Goal: Browse casually

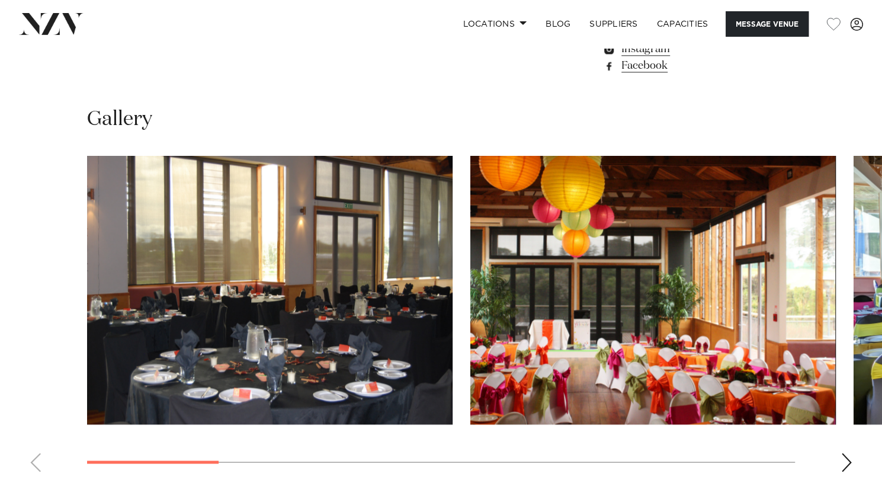
scroll to position [1007, 0]
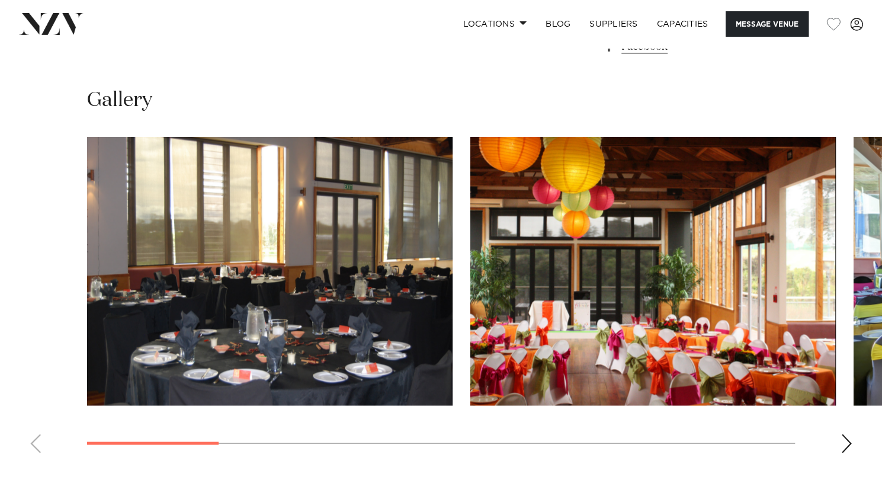
click at [842, 447] on div "Next slide" at bounding box center [846, 443] width 12 height 19
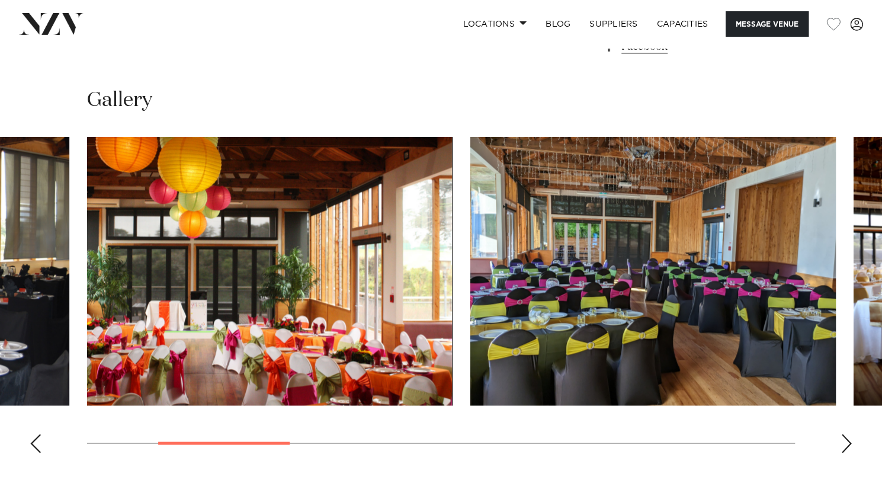
click at [842, 447] on div "Next slide" at bounding box center [846, 443] width 12 height 19
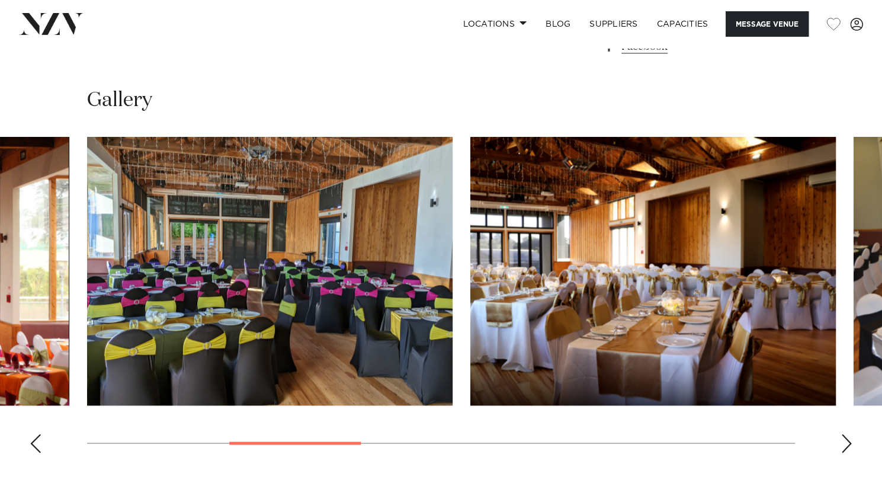
click at [842, 447] on div "Next slide" at bounding box center [846, 443] width 12 height 19
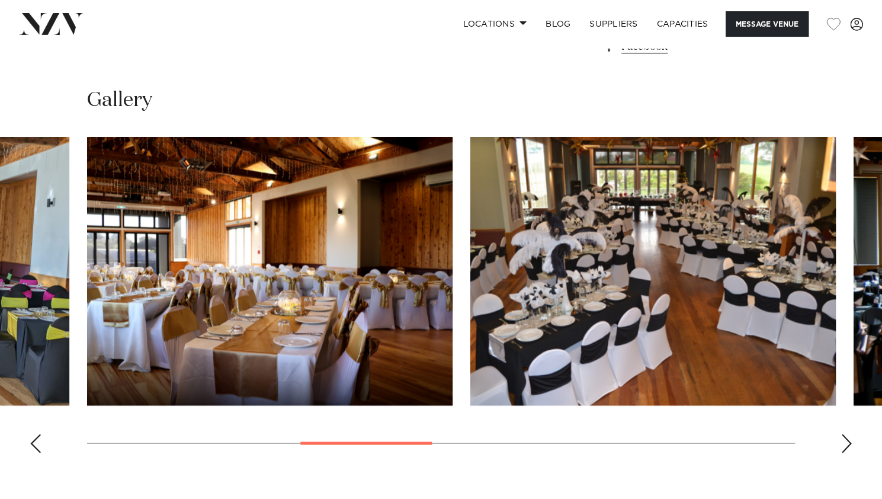
click at [842, 447] on div "Next slide" at bounding box center [846, 443] width 12 height 19
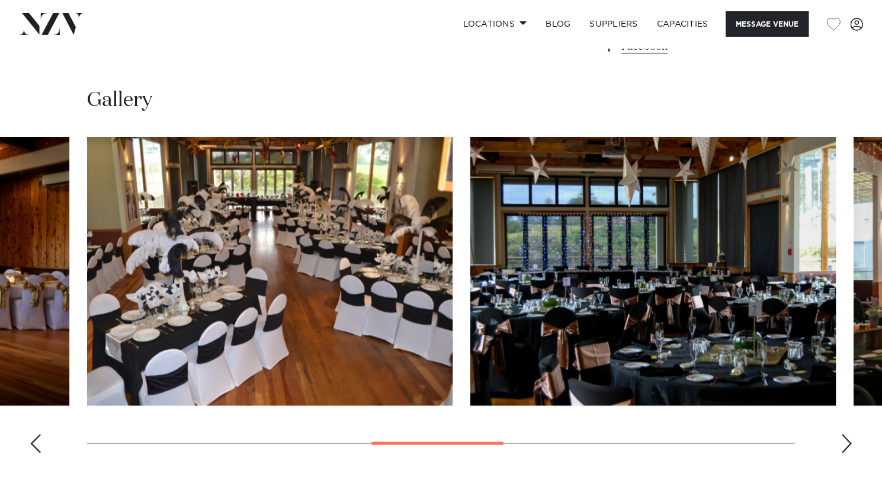
click at [842, 447] on div "Next slide" at bounding box center [846, 443] width 12 height 19
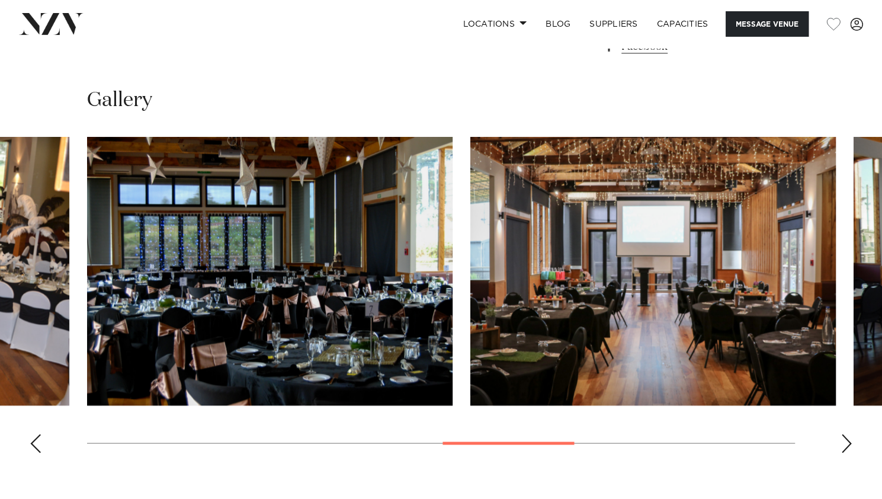
click at [842, 447] on div "Next slide" at bounding box center [846, 443] width 12 height 19
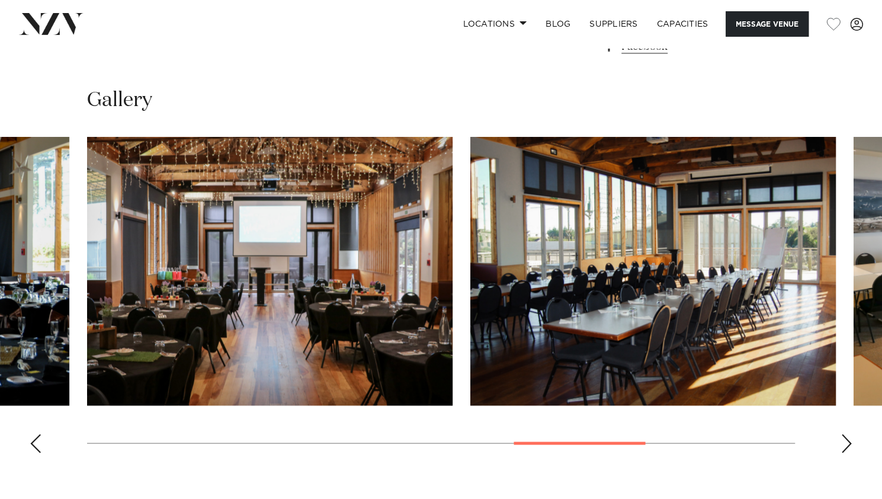
click at [842, 447] on div "Next slide" at bounding box center [846, 443] width 12 height 19
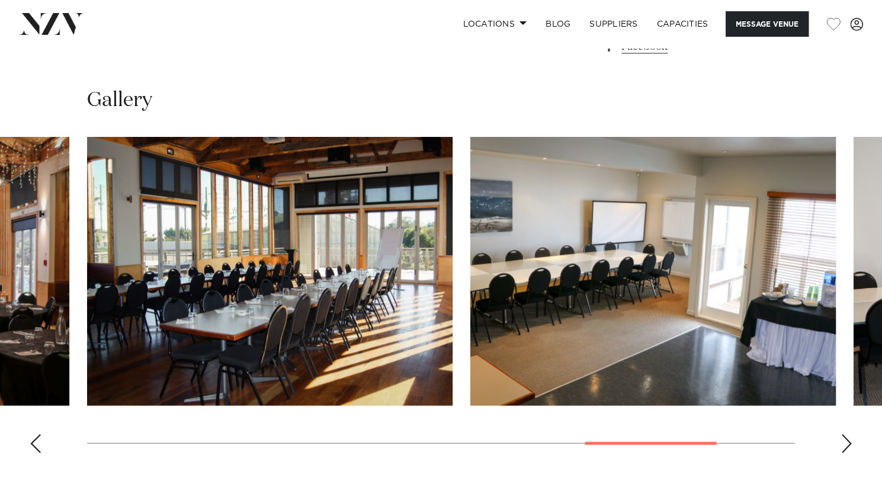
click at [842, 447] on div "Next slide" at bounding box center [846, 443] width 12 height 19
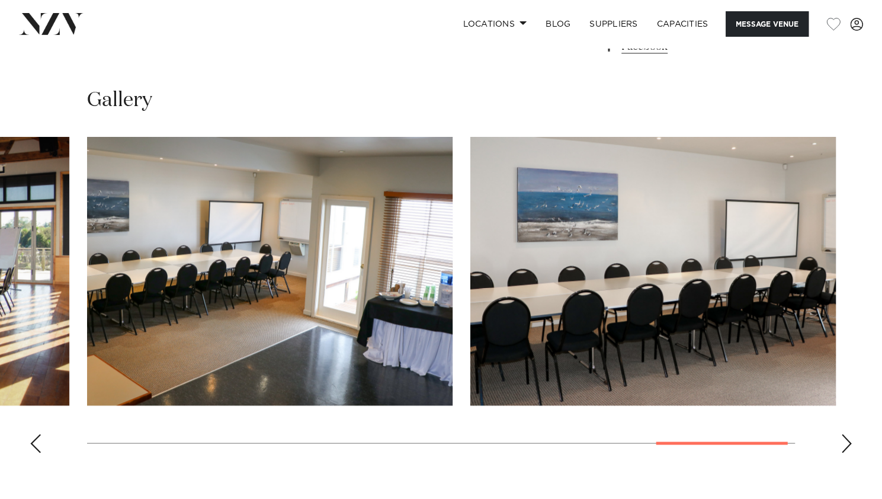
click at [842, 447] on div "Next slide" at bounding box center [846, 443] width 12 height 19
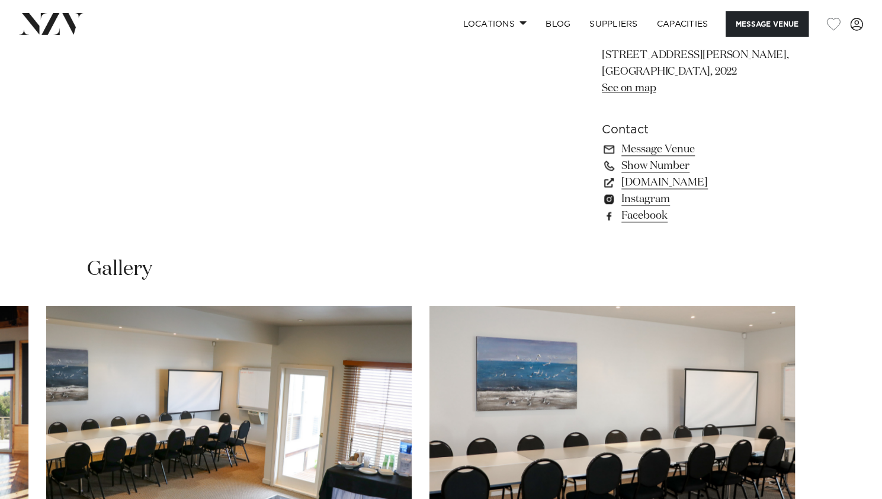
scroll to position [674, 0]
